Goal: Task Accomplishment & Management: Manage account settings

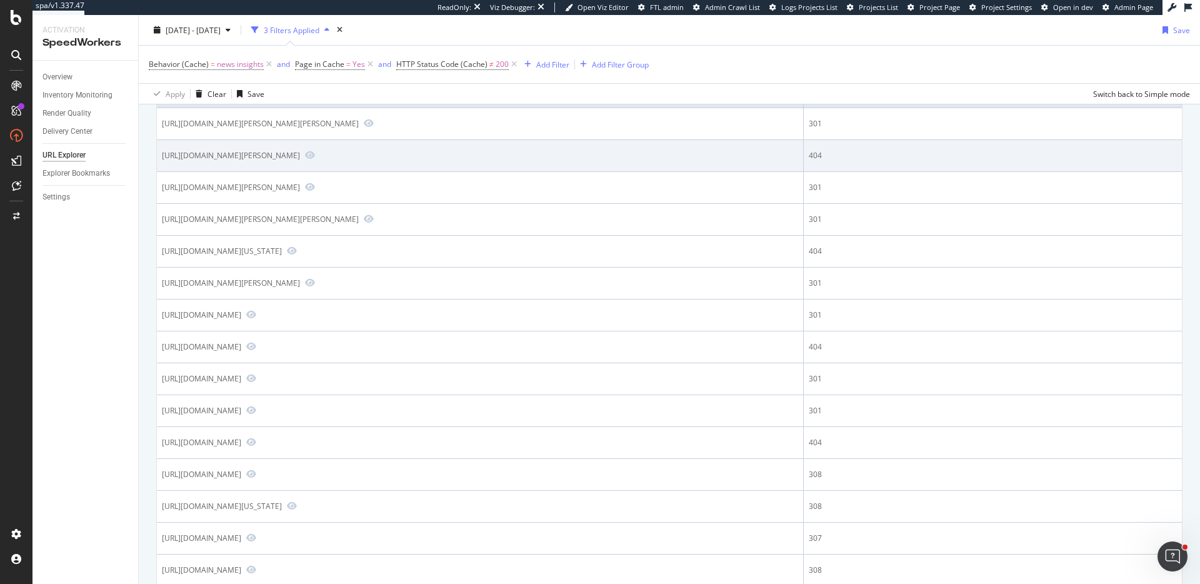
scroll to position [107, 0]
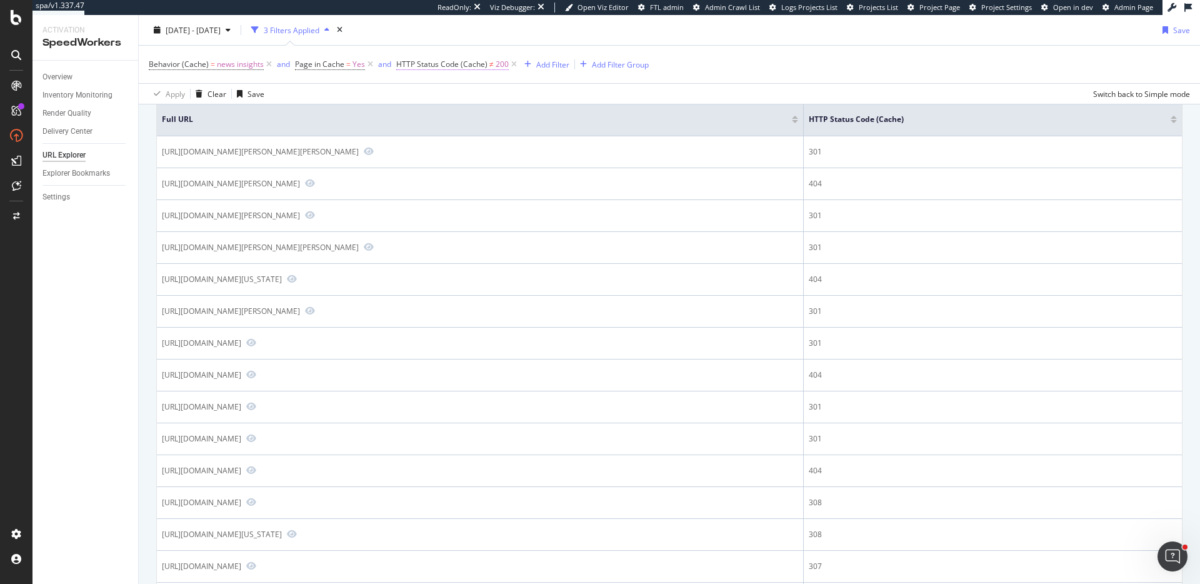
click at [448, 63] on span "HTTP Status Code (Cache)" at bounding box center [441, 64] width 91 height 11
click at [426, 95] on span "Not Equal to" at bounding box center [427, 93] width 42 height 11
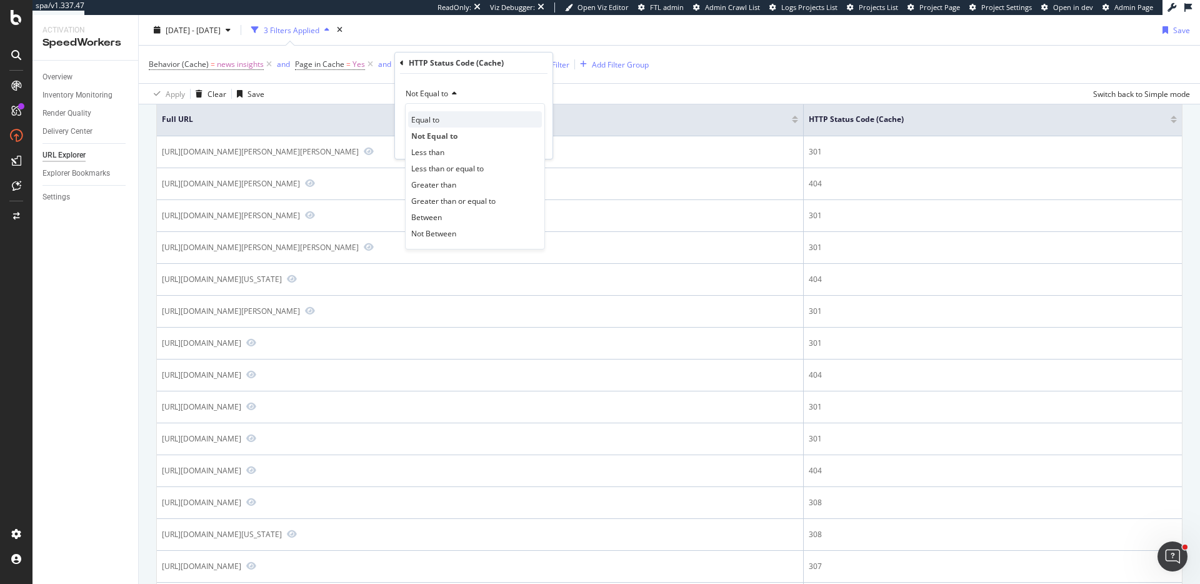
click at [437, 120] on span "Equal to" at bounding box center [425, 119] width 28 height 11
click at [527, 143] on div "Apply" at bounding box center [532, 142] width 19 height 11
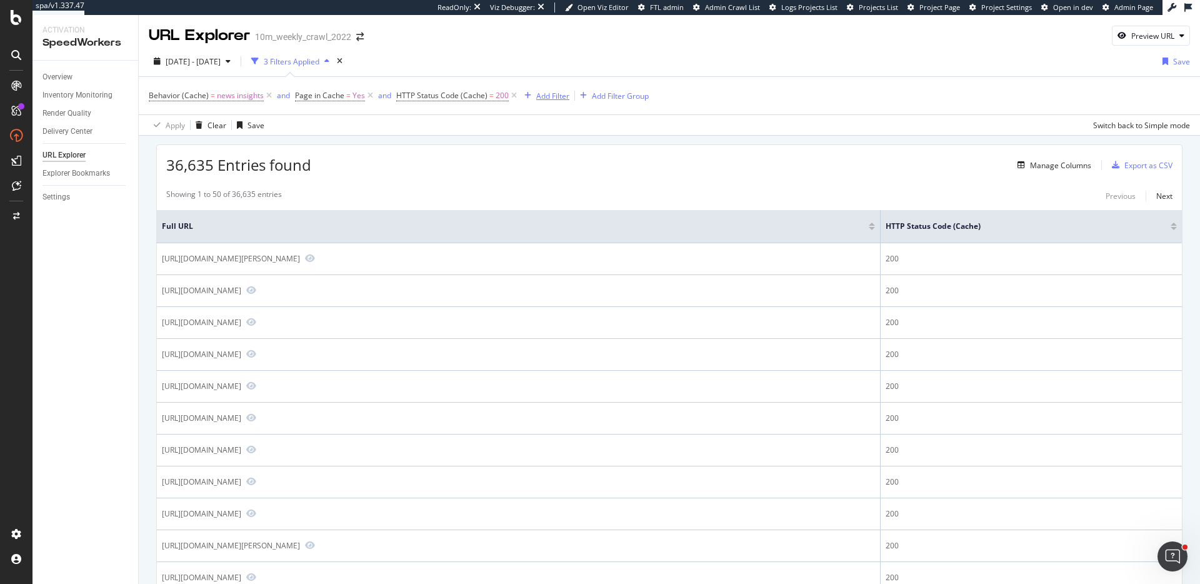
click at [553, 93] on div "Add Filter" at bounding box center [552, 96] width 33 height 11
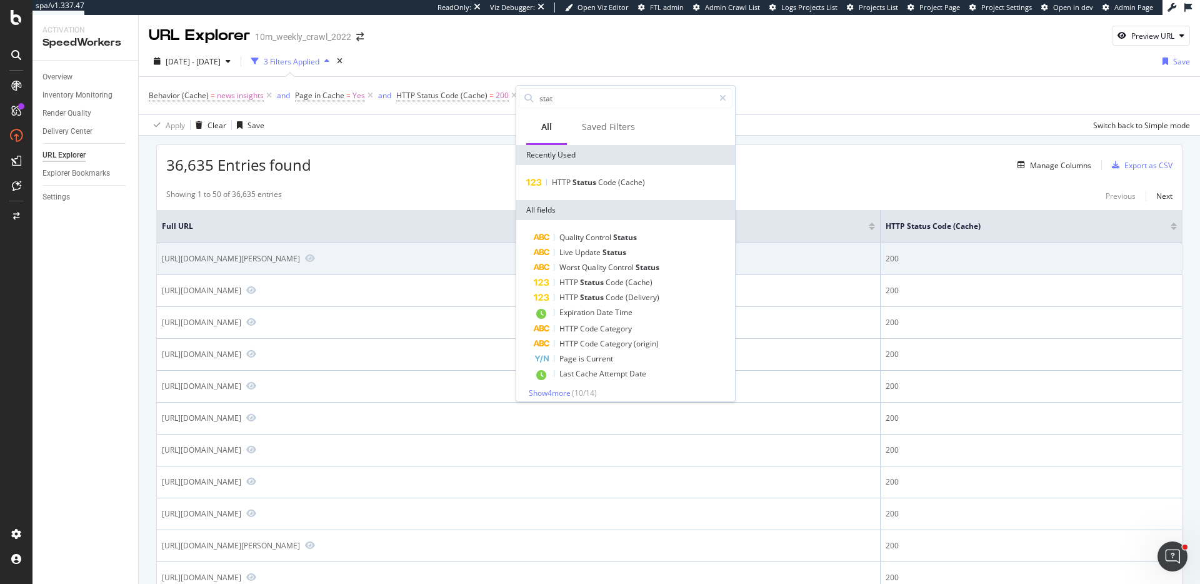
click at [384, 271] on td "https://www.realtor.com/living/shopping/justina-blakeney-ruggable-collection/" at bounding box center [519, 259] width 724 height 32
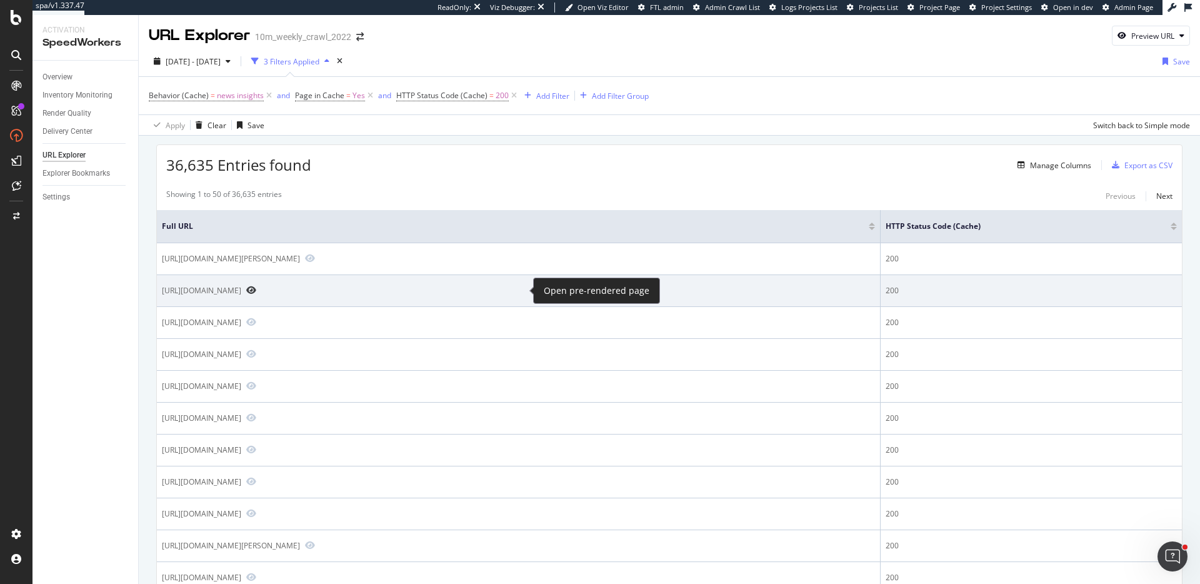
click at [256, 289] on icon "Preview https://www.realtor.com/guides/guide-to-building-your-own-home/tips-to-…" at bounding box center [251, 290] width 10 height 9
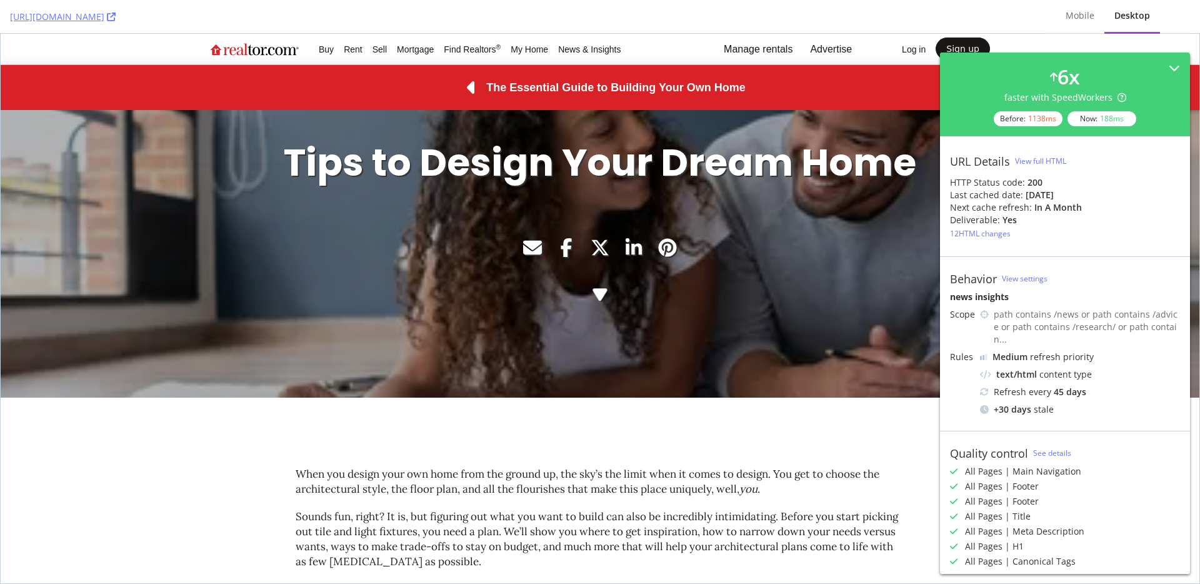
drag, startPoint x: 152, startPoint y: 18, endPoint x: 292, endPoint y: 9, distance: 139.7
click at [0, 0] on div "[URL][DOMAIN_NAME] Mobile Desktop" at bounding box center [600, 17] width 1200 height 34
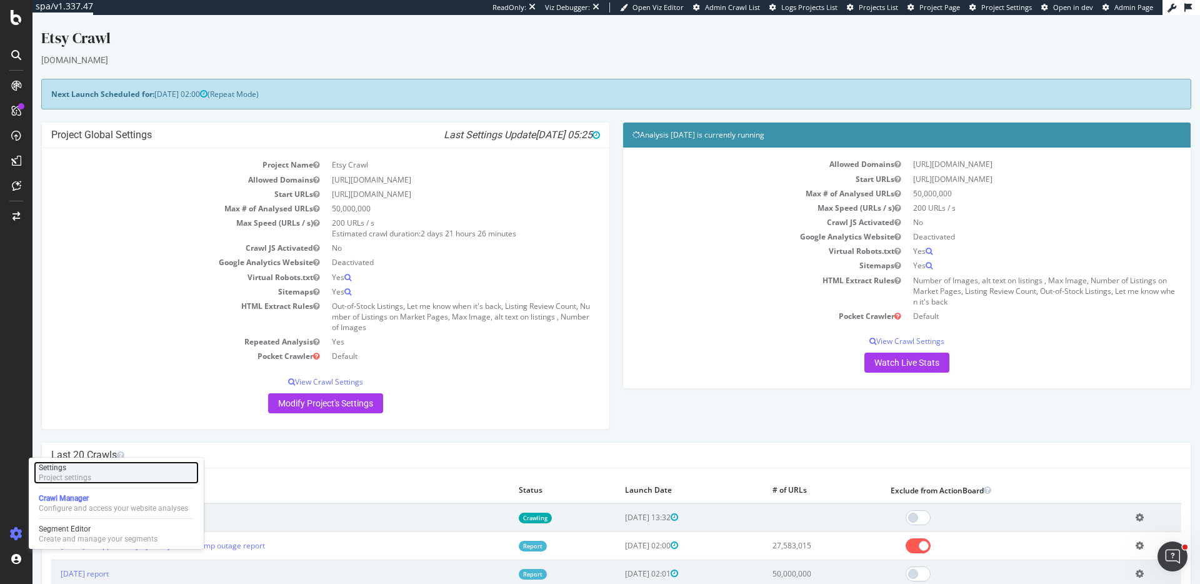
click at [112, 475] on div "Settings Project settings" at bounding box center [116, 472] width 165 height 22
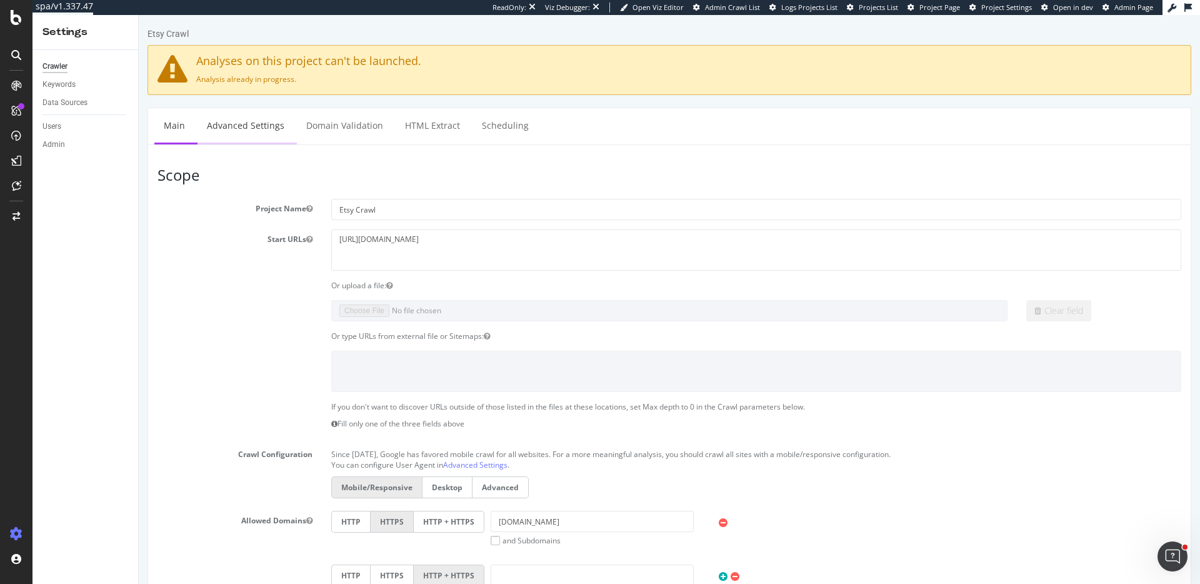
click at [253, 129] on link "Advanced Settings" at bounding box center [245, 125] width 96 height 34
